Goal: Task Accomplishment & Management: Complete application form

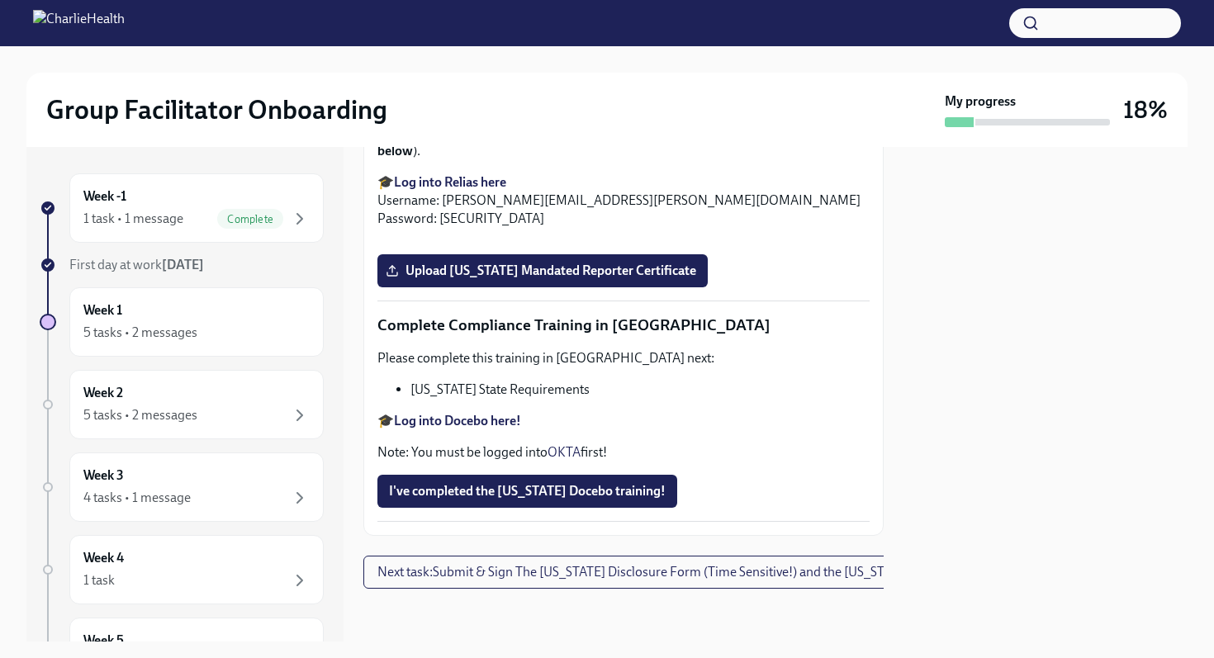
scroll to position [3614, 0]
click at [0, 0] on input "Upload Washington Telehealth Certificate" at bounding box center [0, 0] width 0 height 0
click at [561, 279] on span "Upload Pennsylvania Mandated Reporter Certificate" at bounding box center [542, 271] width 307 height 17
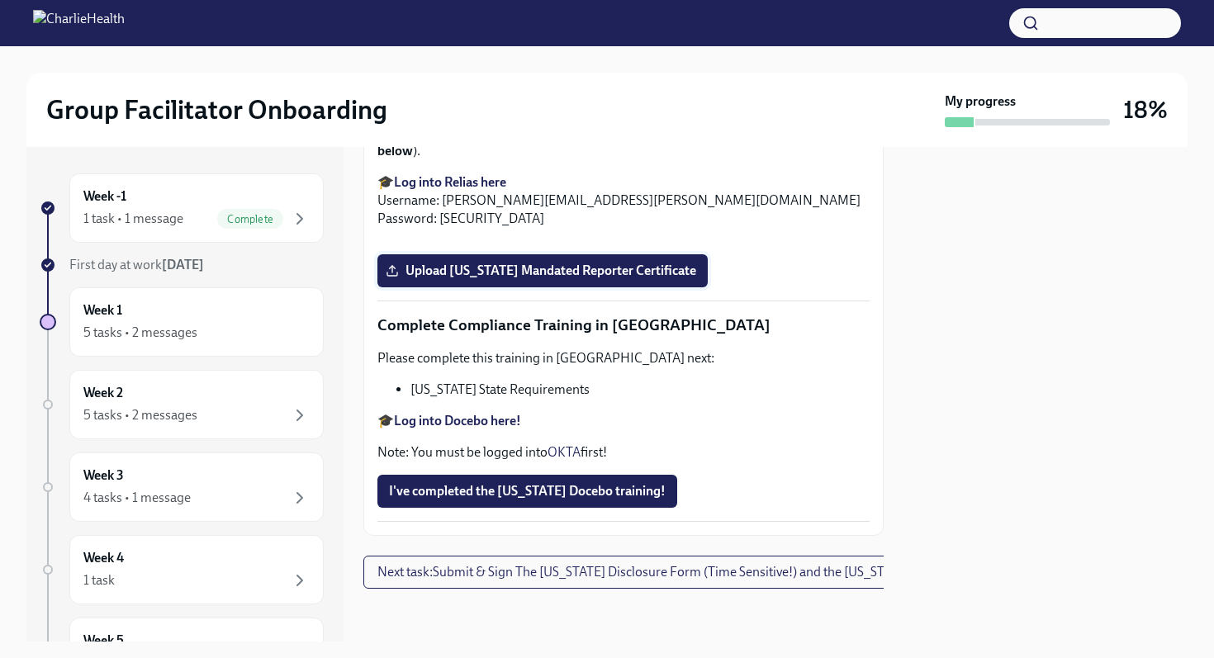
click at [0, 0] on input "Upload Pennsylvania Mandated Reporter Certificate" at bounding box center [0, 0] width 0 height 0
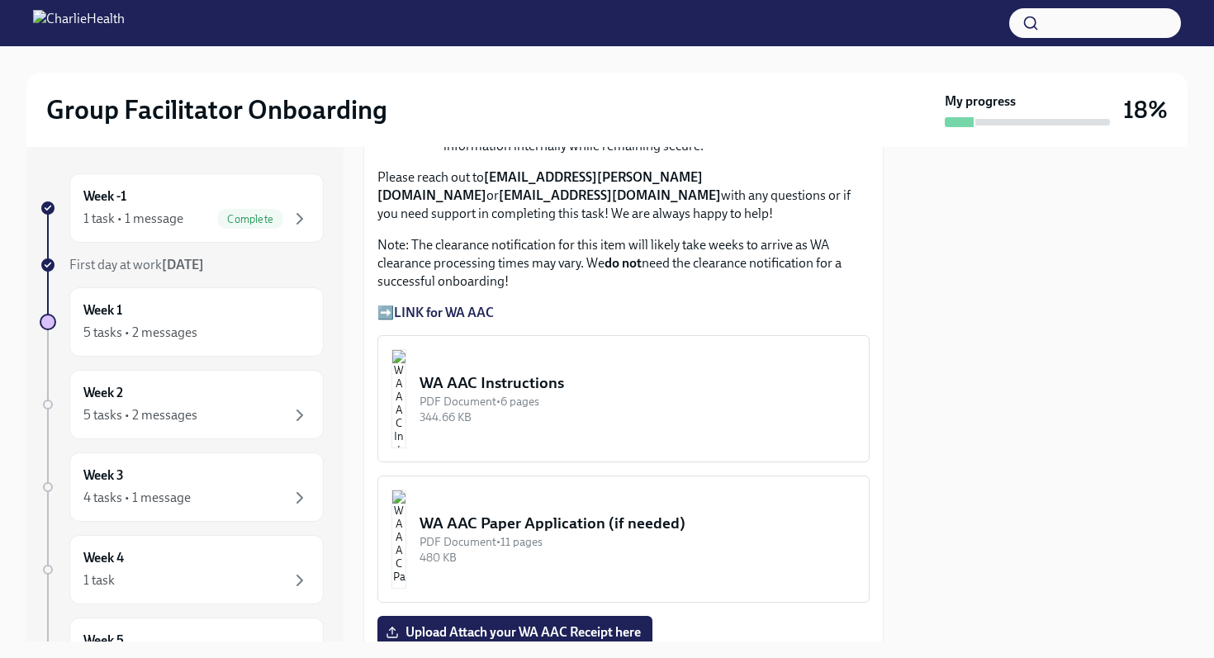
scroll to position [1927, 0]
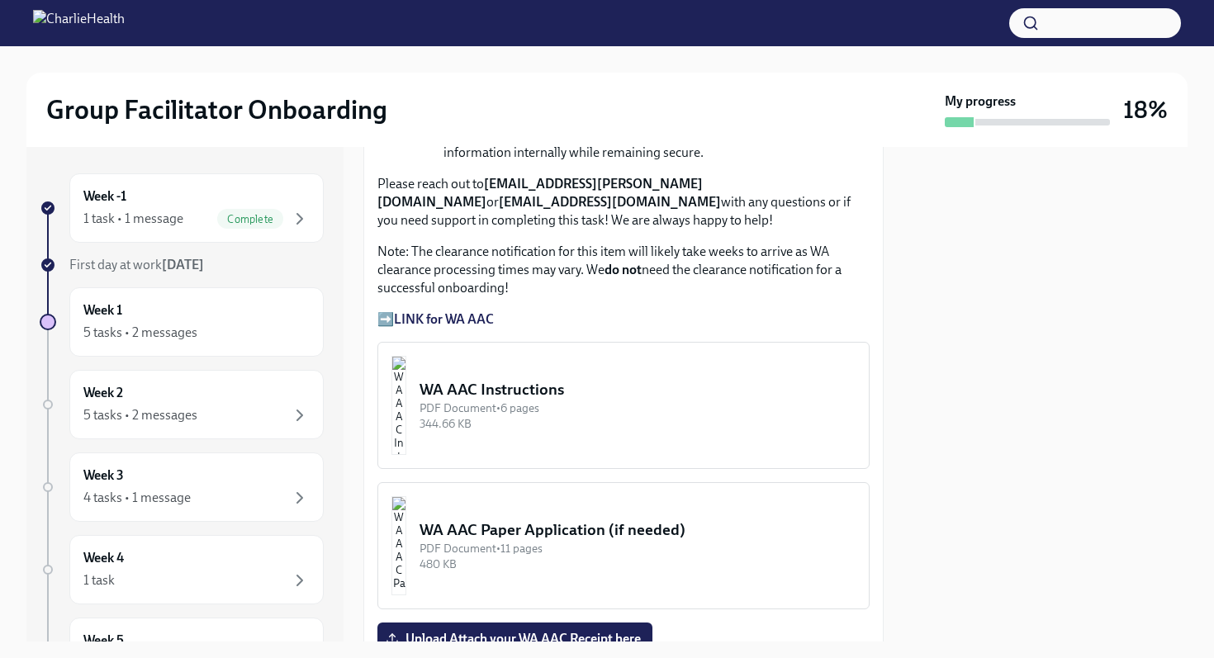
click at [448, 327] on strong "LINK for WA AAC" at bounding box center [444, 319] width 100 height 16
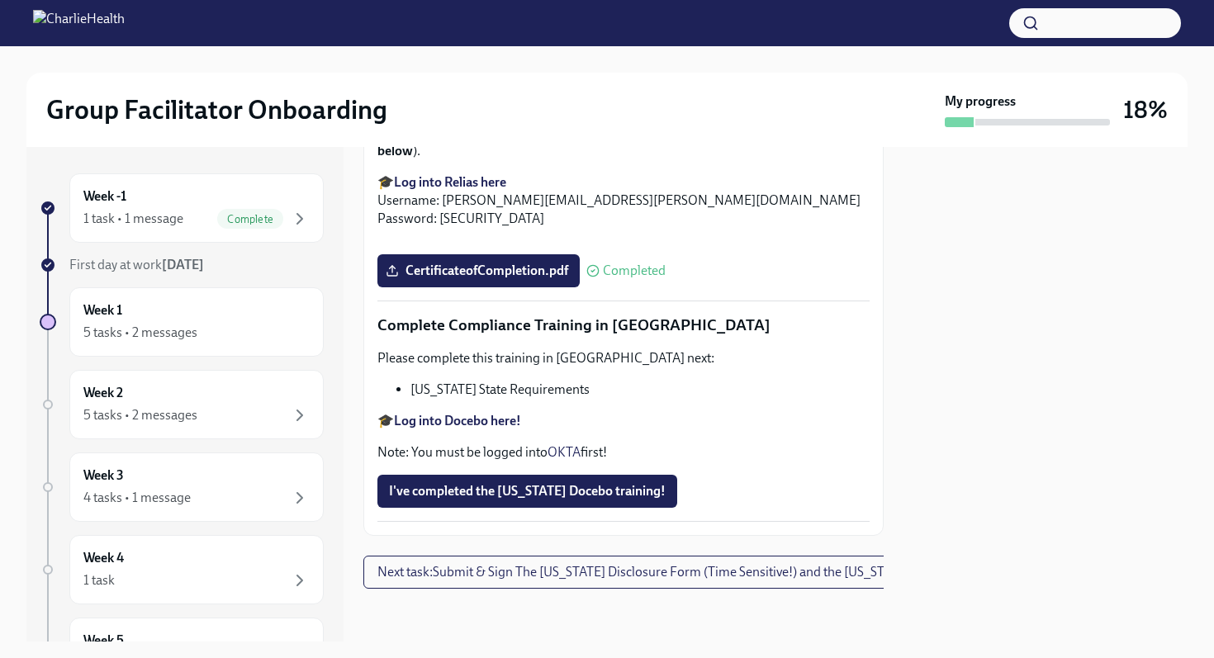
scroll to position [4335, 0]
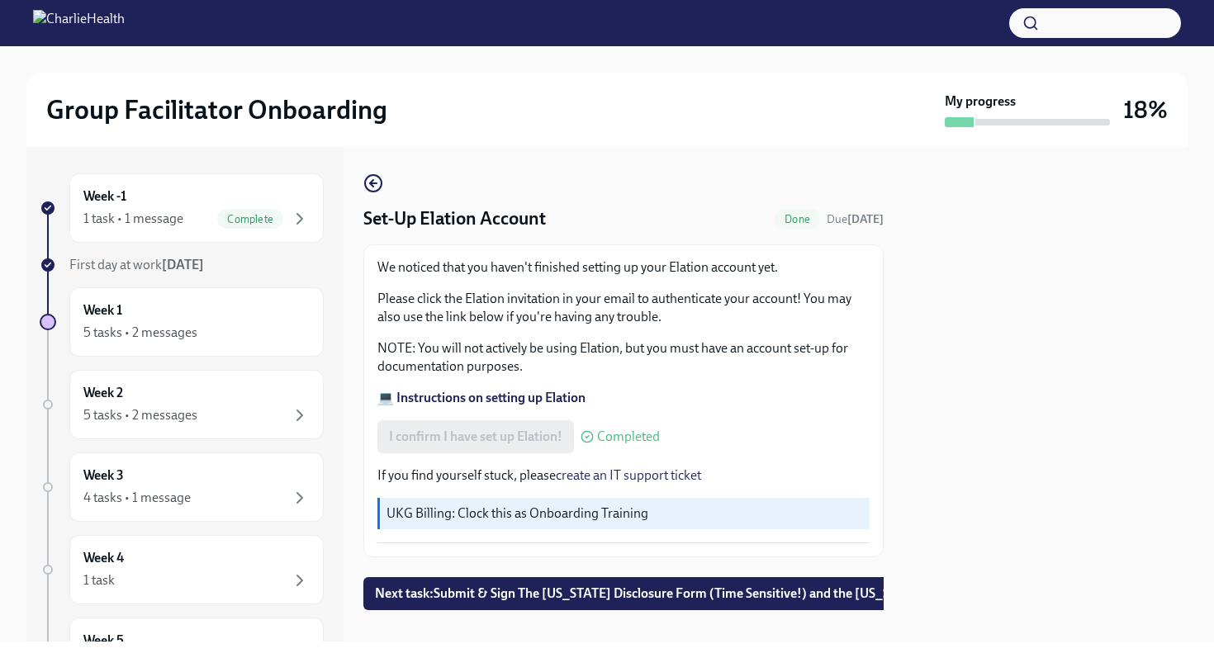
scroll to position [21, 0]
